Goal: Task Accomplishment & Management: Manage account settings

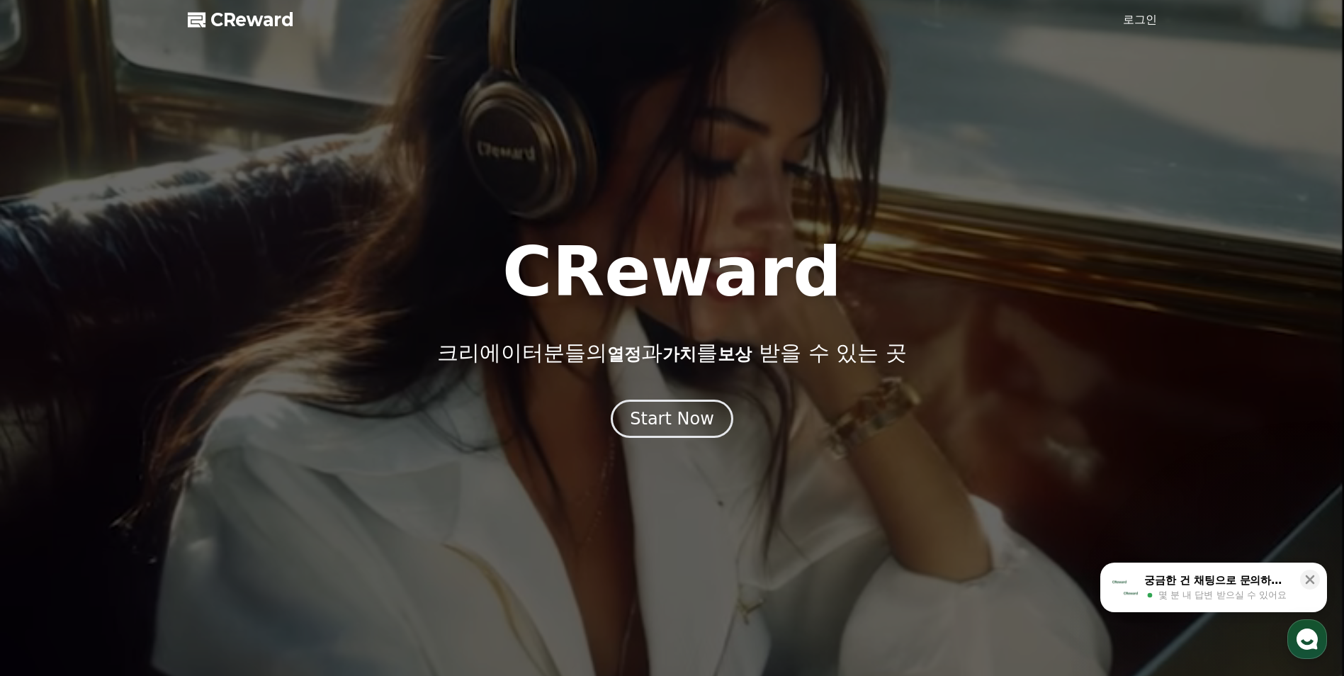
click at [1134, 23] on link "로그인" at bounding box center [1140, 19] width 34 height 17
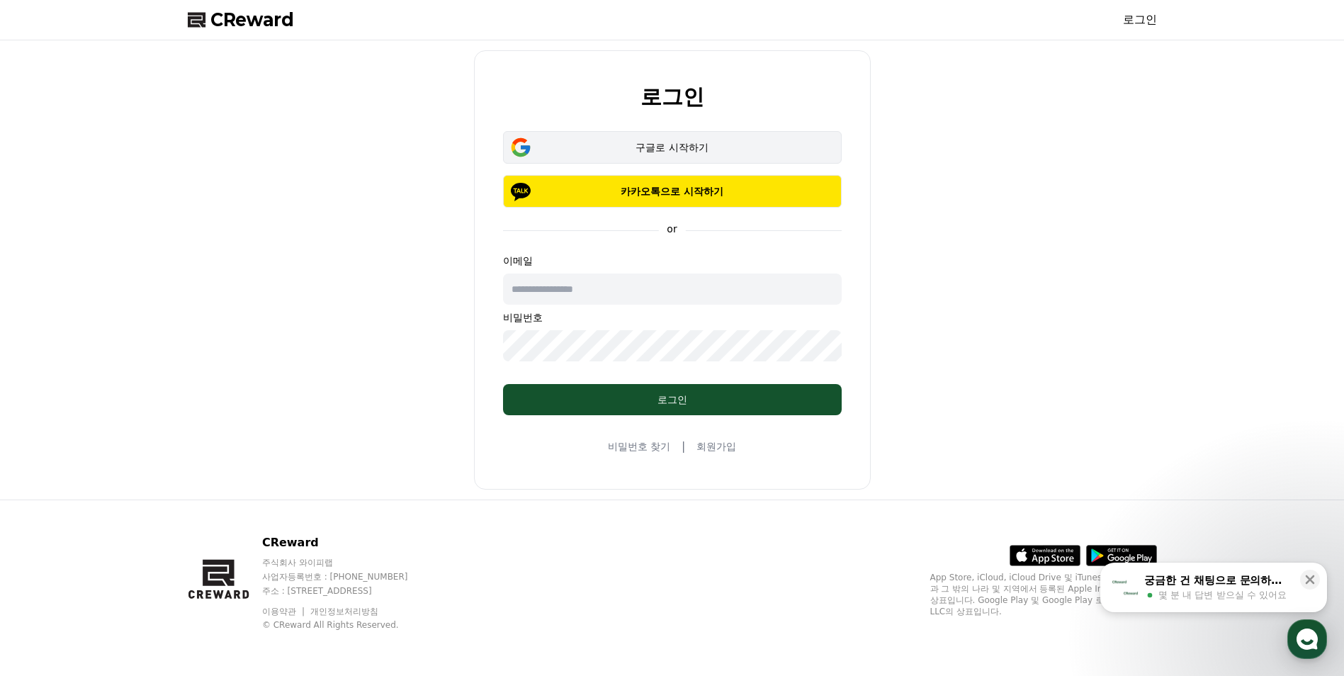
click at [658, 147] on div "구글로 시작하기" at bounding box center [673, 147] width 298 height 14
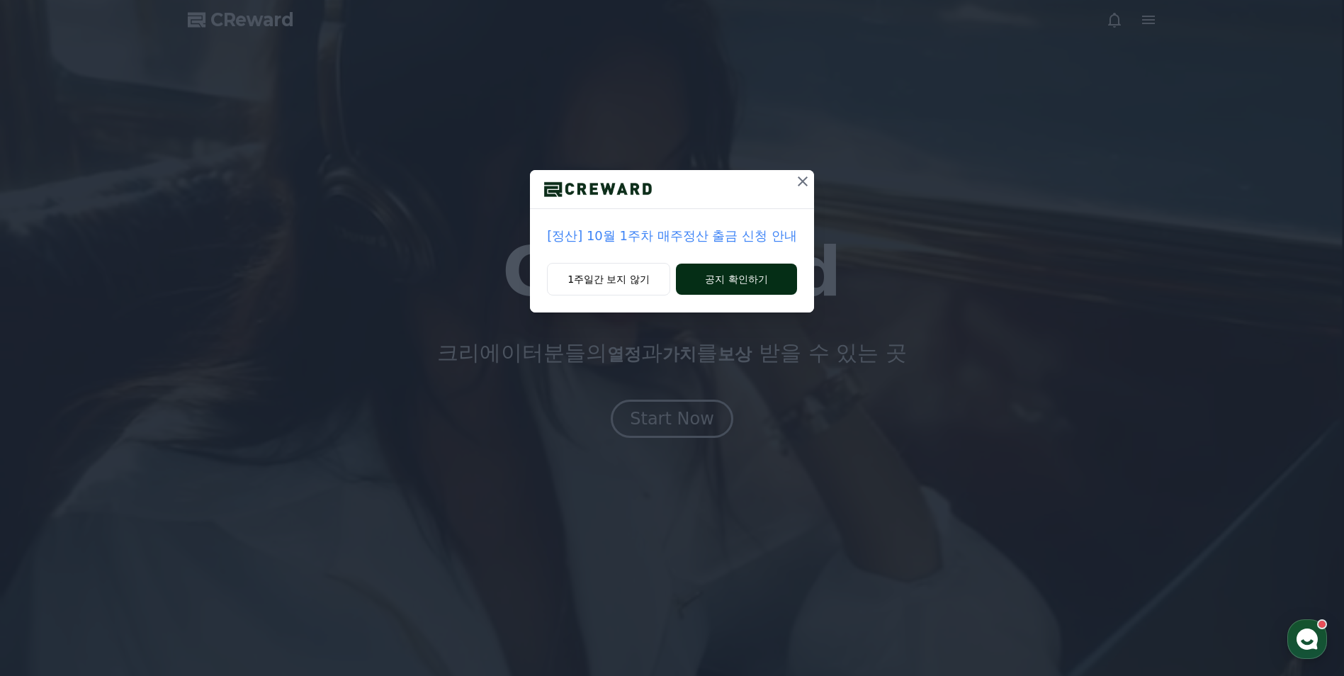
click at [714, 275] on button "공지 확인하기" at bounding box center [736, 279] width 121 height 31
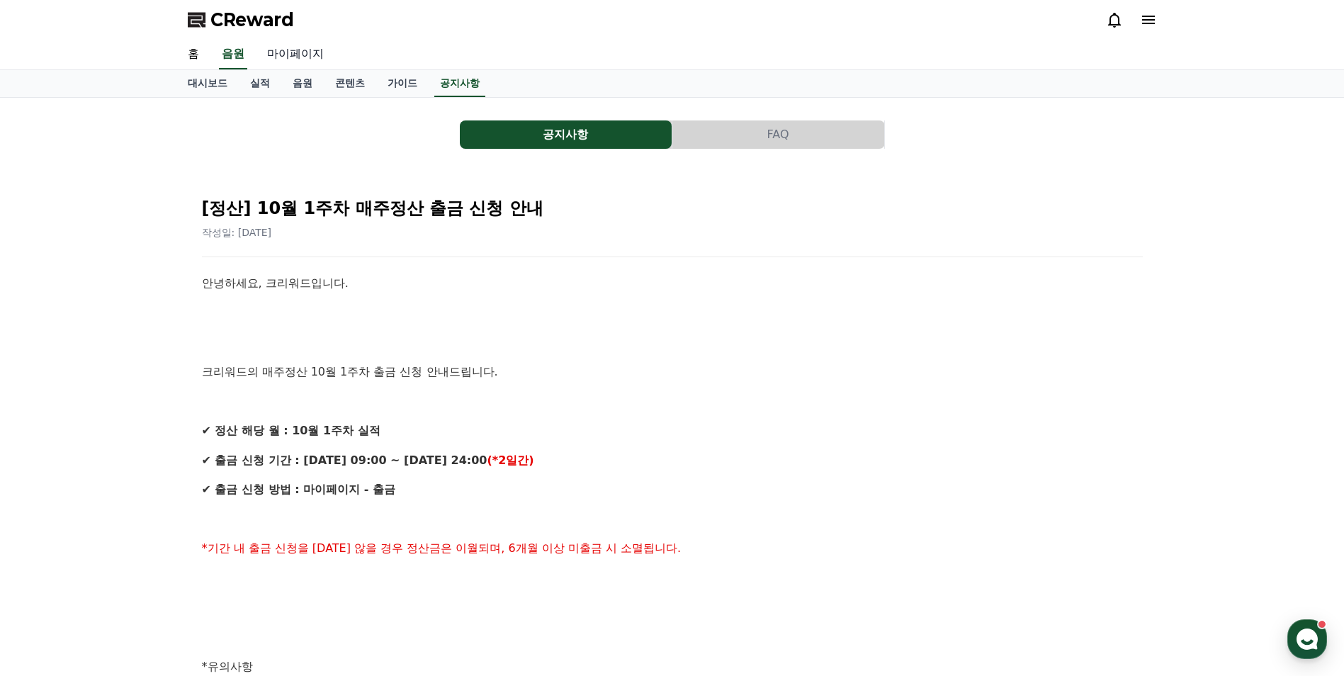
click at [262, 42] on link "마이페이지" at bounding box center [295, 55] width 79 height 30
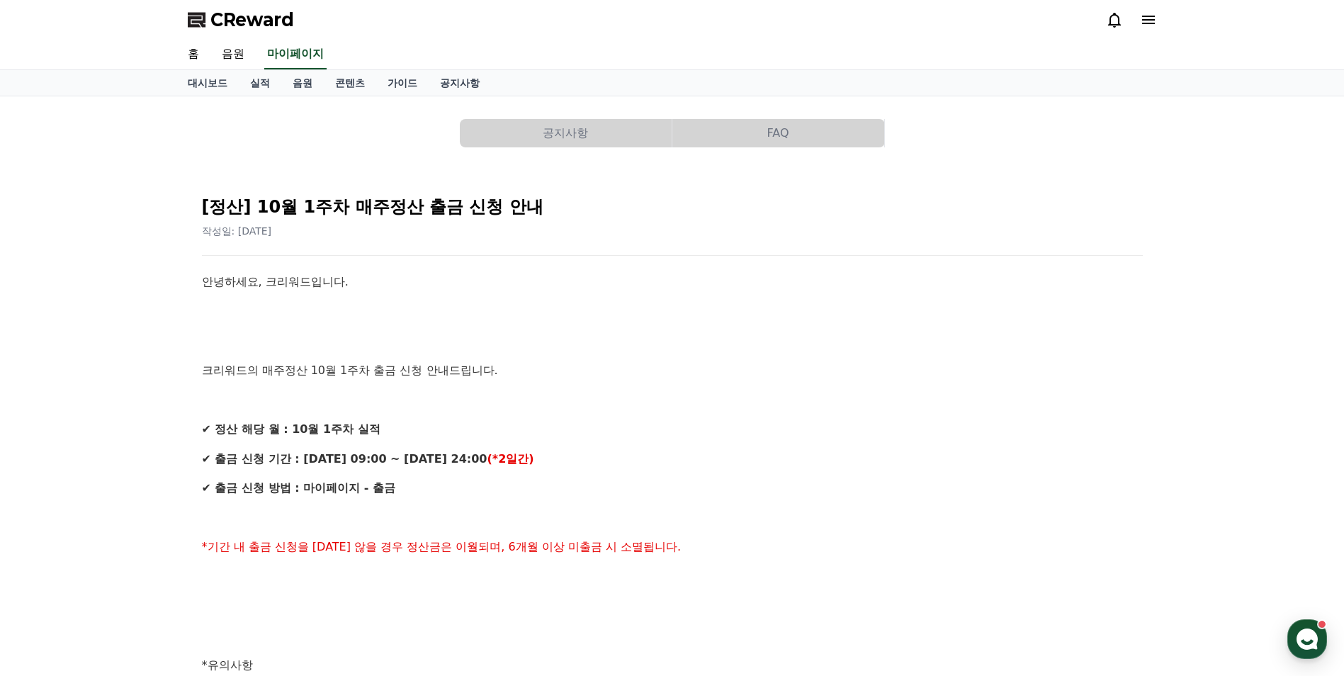
select select "**********"
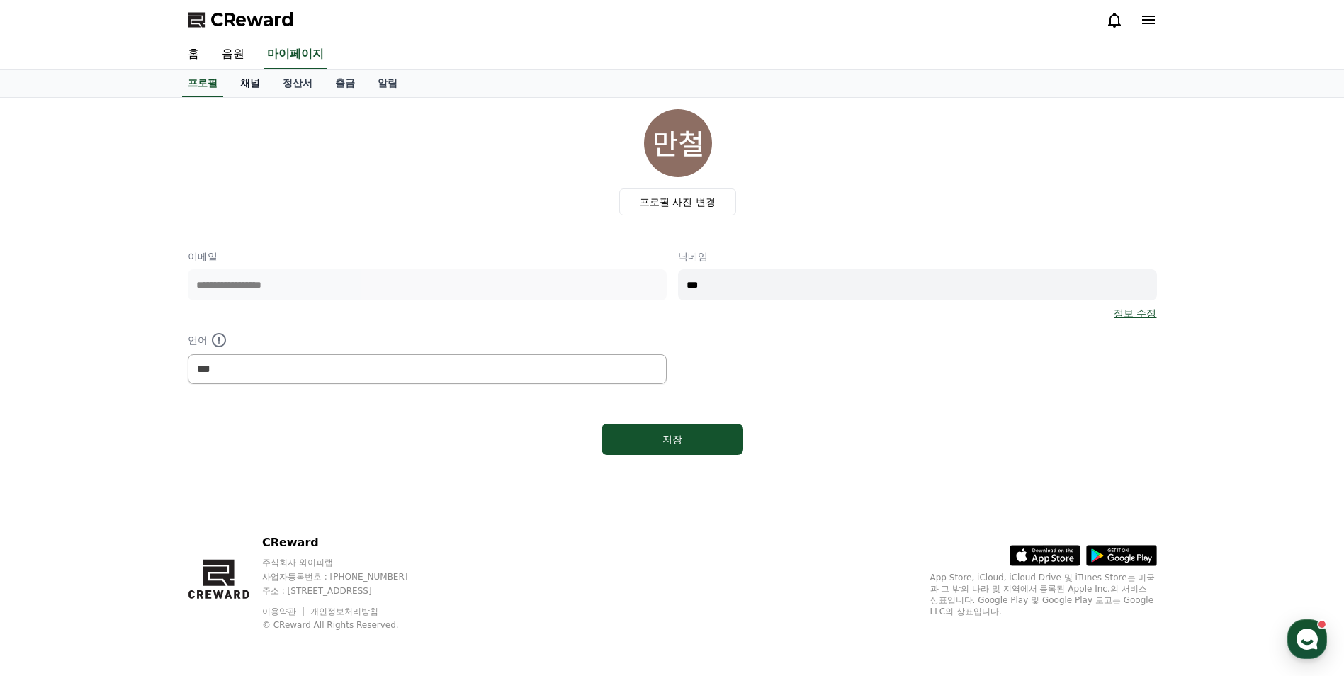
click at [242, 81] on link "채널" at bounding box center [250, 83] width 43 height 27
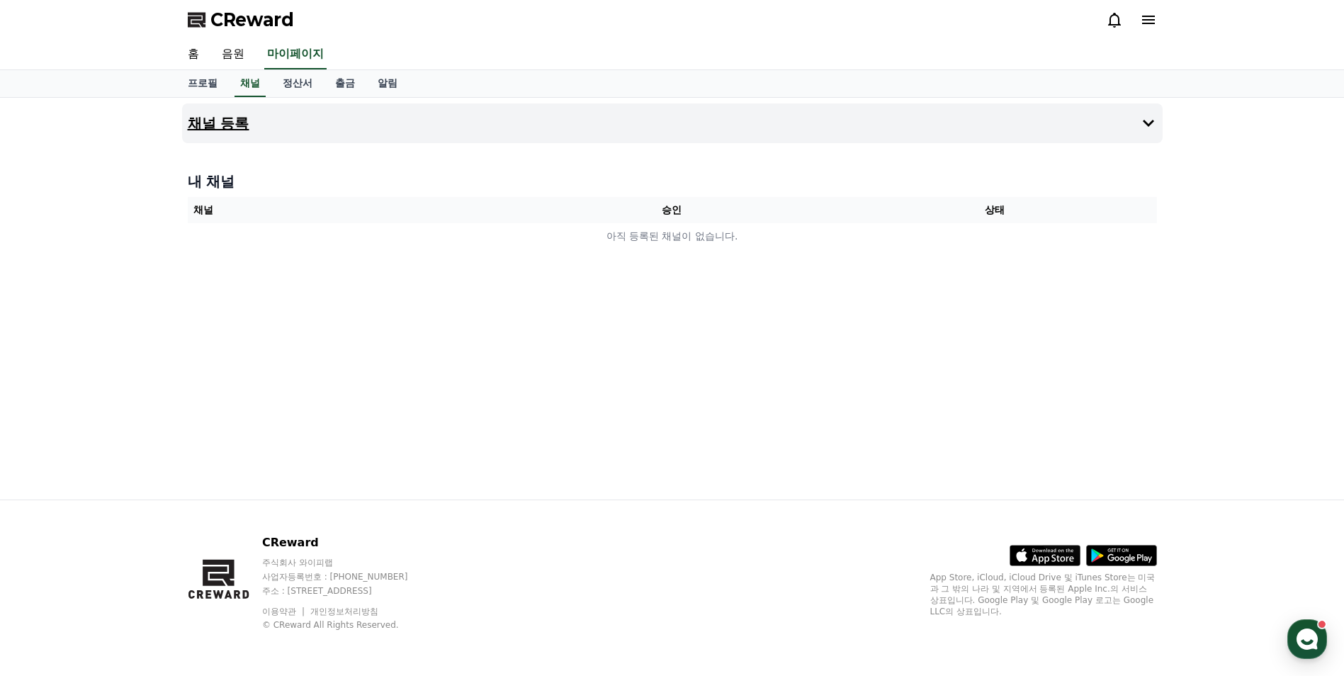
click at [362, 120] on button "채널 등록" at bounding box center [672, 123] width 981 height 40
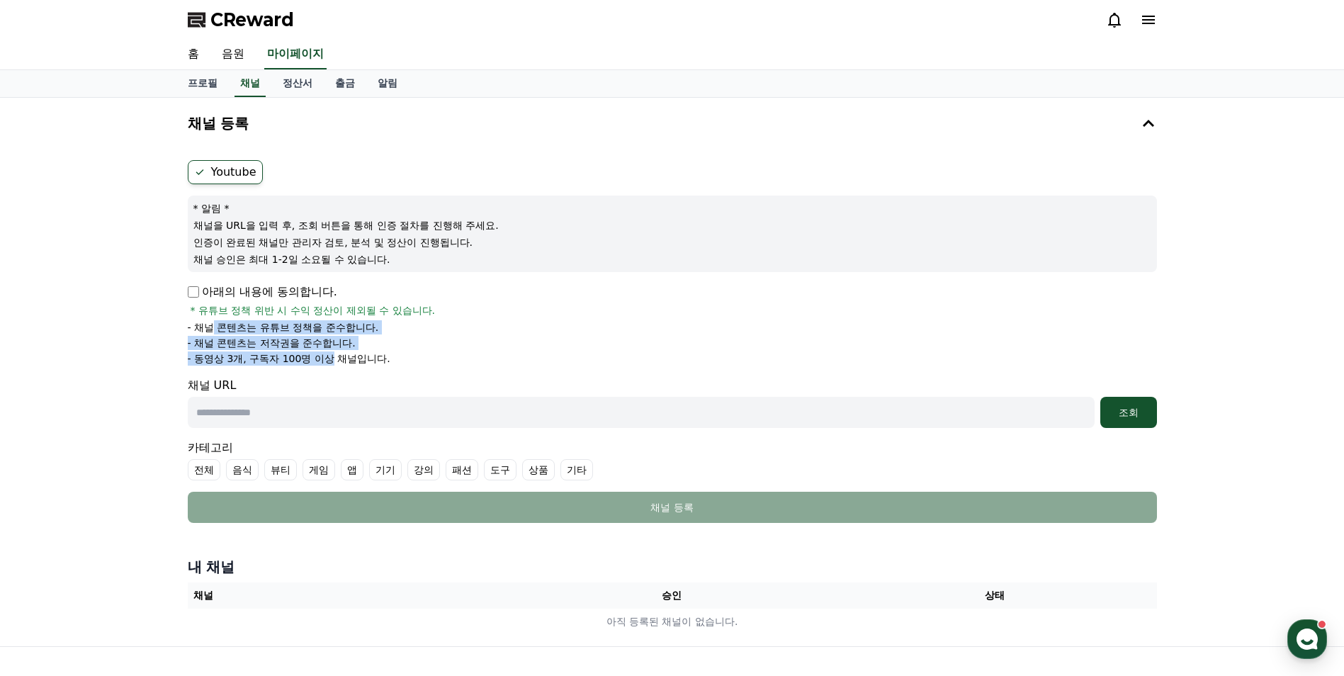
drag, startPoint x: 235, startPoint y: 332, endPoint x: 334, endPoint y: 359, distance: 102.8
click at [334, 359] on ul "- 채널 콘텐츠는 유튜브 정책을 준수합니다. - 채널 콘텐츠는 저작권을 준수합니다. - 동영상 3개, 구독자 100명 이상 채널입니다." at bounding box center [672, 342] width 969 height 45
drag, startPoint x: 334, startPoint y: 359, endPoint x: 271, endPoint y: 347, distance: 64.1
click at [271, 347] on p "- 채널 콘텐츠는 저작권을 준수합니다." at bounding box center [272, 343] width 168 height 14
click at [300, 79] on link "정산서" at bounding box center [297, 83] width 52 height 27
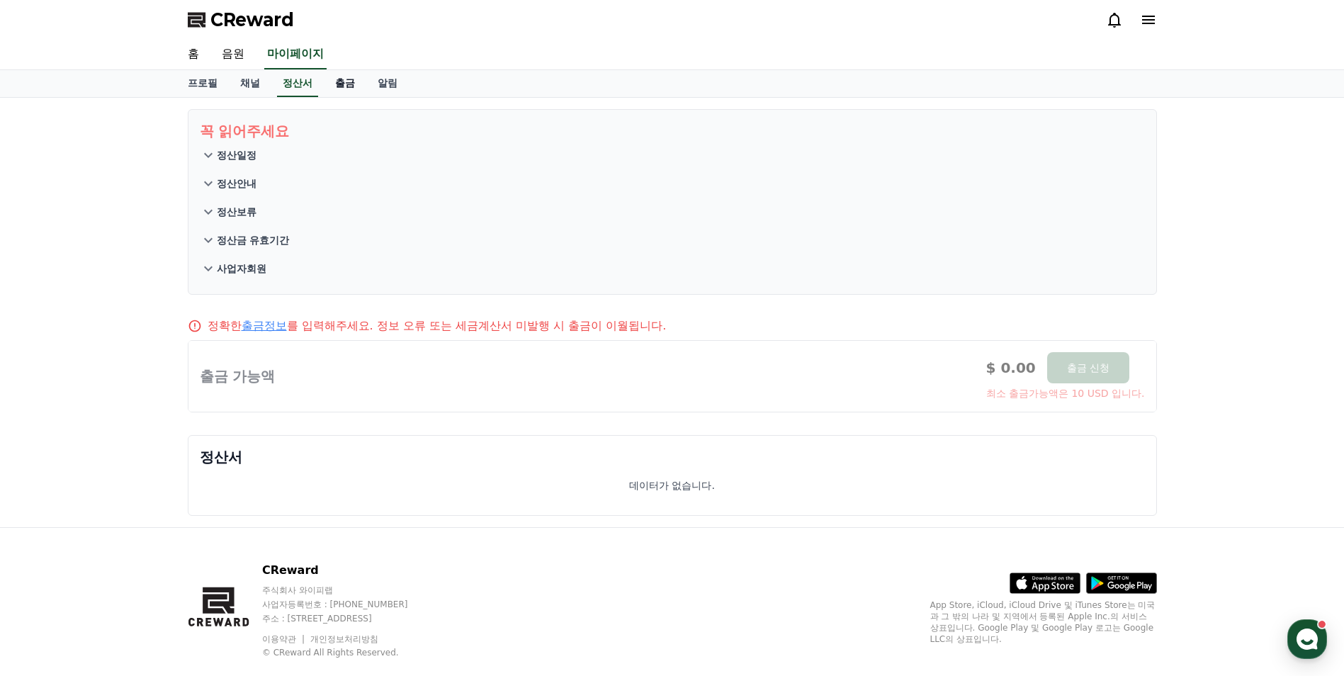
click at [348, 87] on link "출금" at bounding box center [345, 83] width 43 height 27
